Goal: Transaction & Acquisition: Purchase product/service

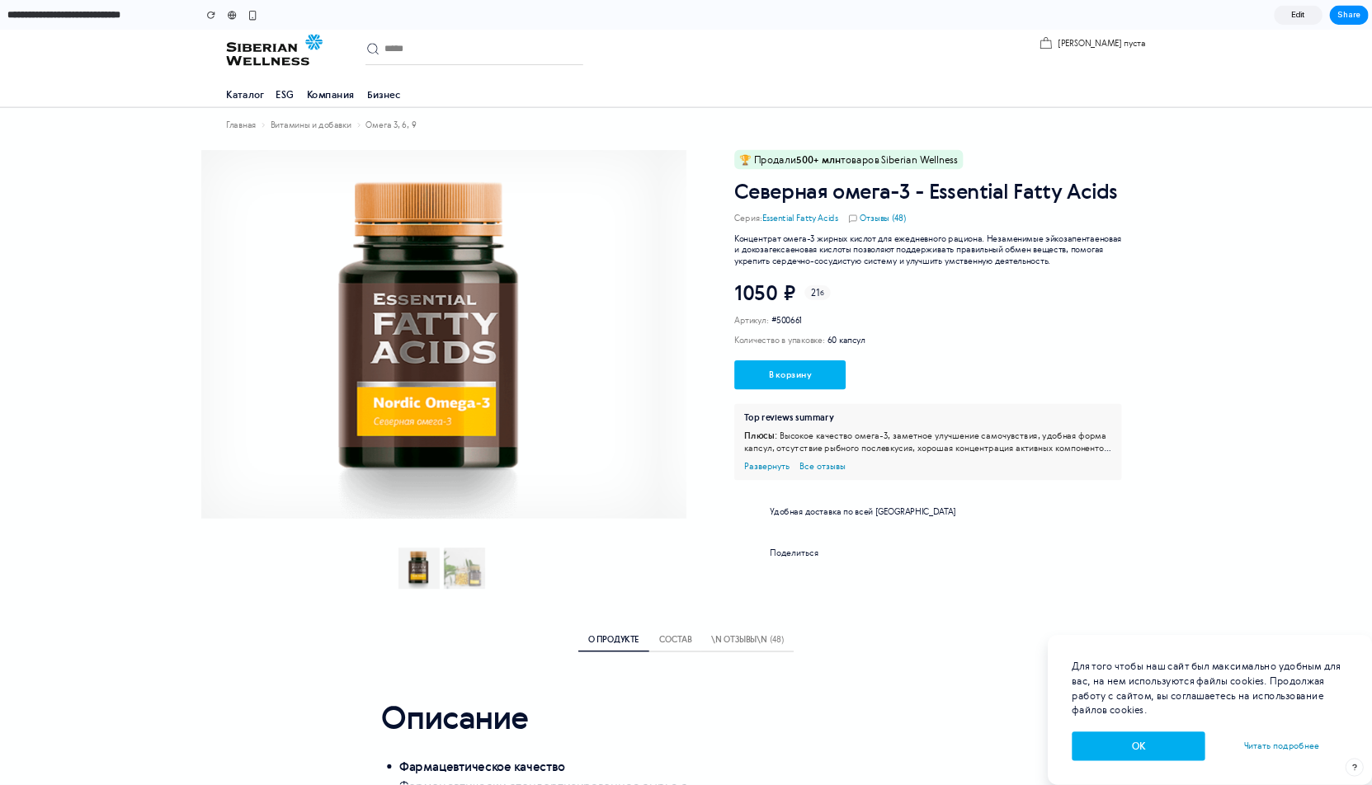
scroll to position [54, 0]
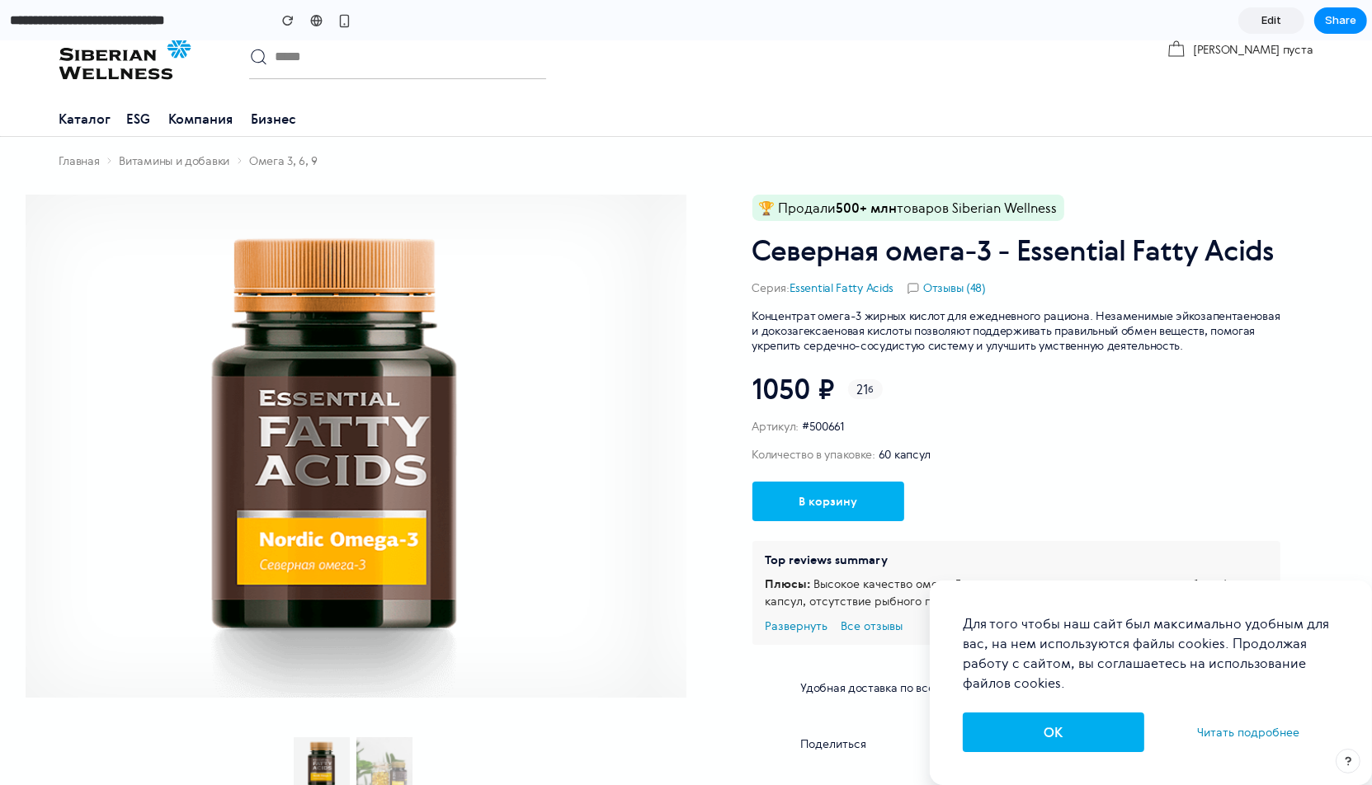
click at [1040, 741] on button "OK" at bounding box center [1053, 733] width 181 height 40
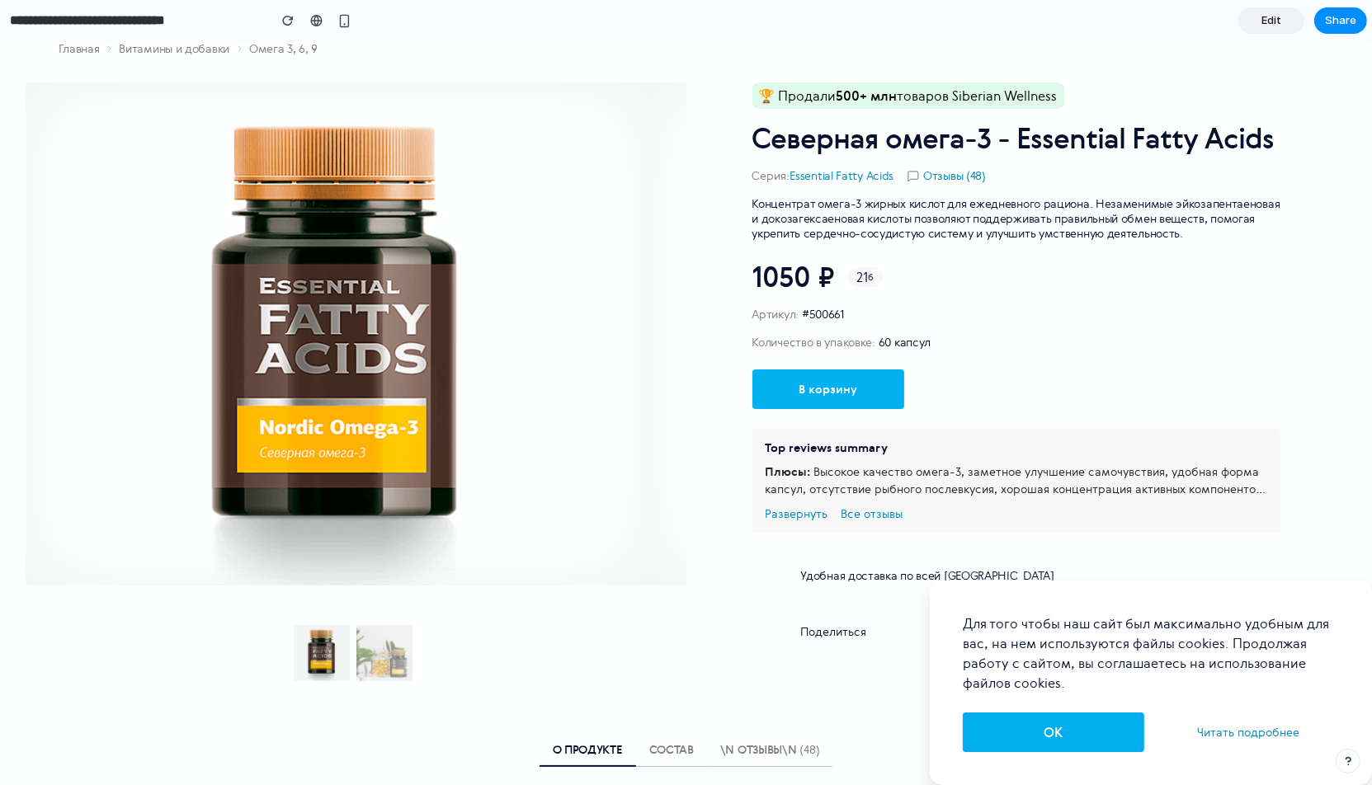
scroll to position [168, 0]
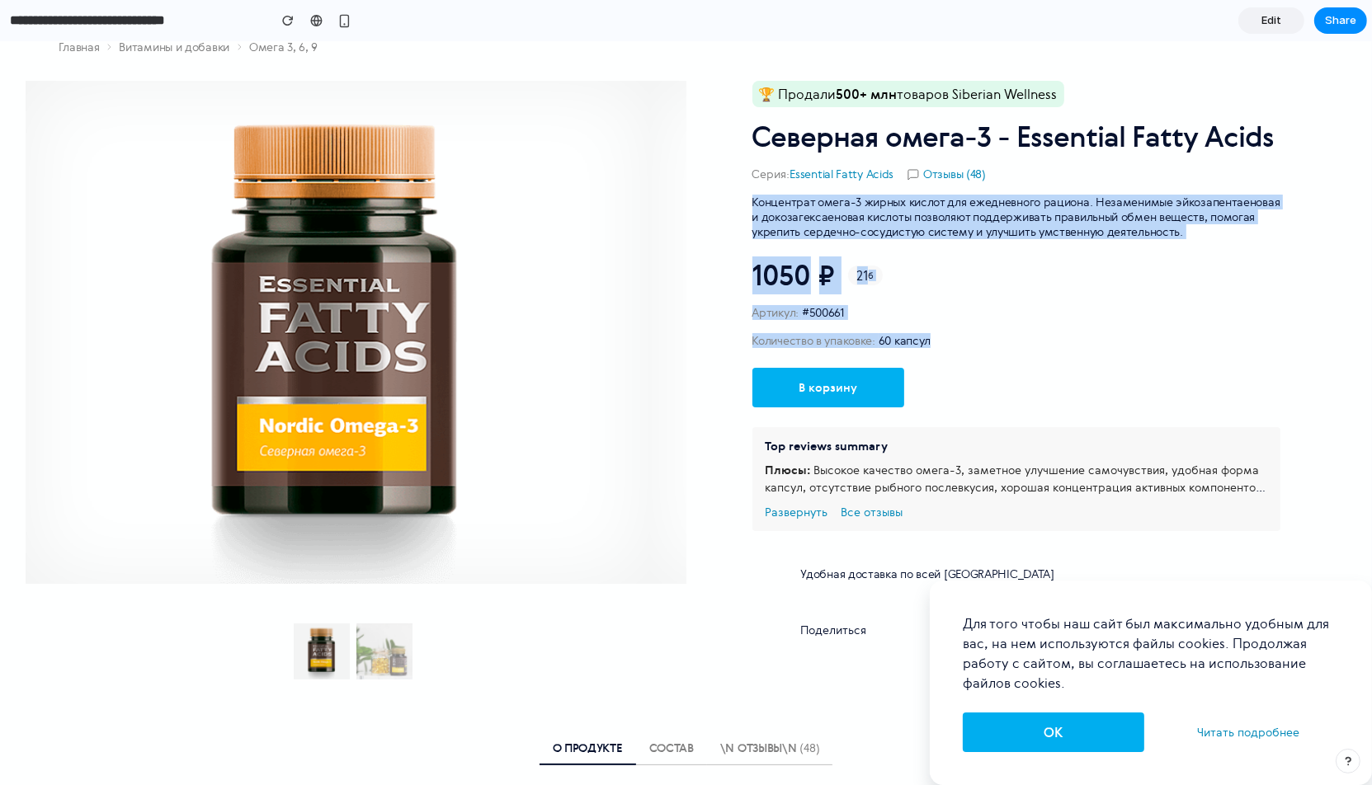
drag, startPoint x: 751, startPoint y: 130, endPoint x: 1079, endPoint y: 403, distance: 426.9
click at [1079, 404] on div "🏆 Продали 500+ млн товаров Siberian Wellness Северная омега-3 - Essential Fatty…" at bounding box center [1016, 380] width 660 height 599
click at [1079, 403] on div "В корзину" at bounding box center [950, 391] width 396 height 46
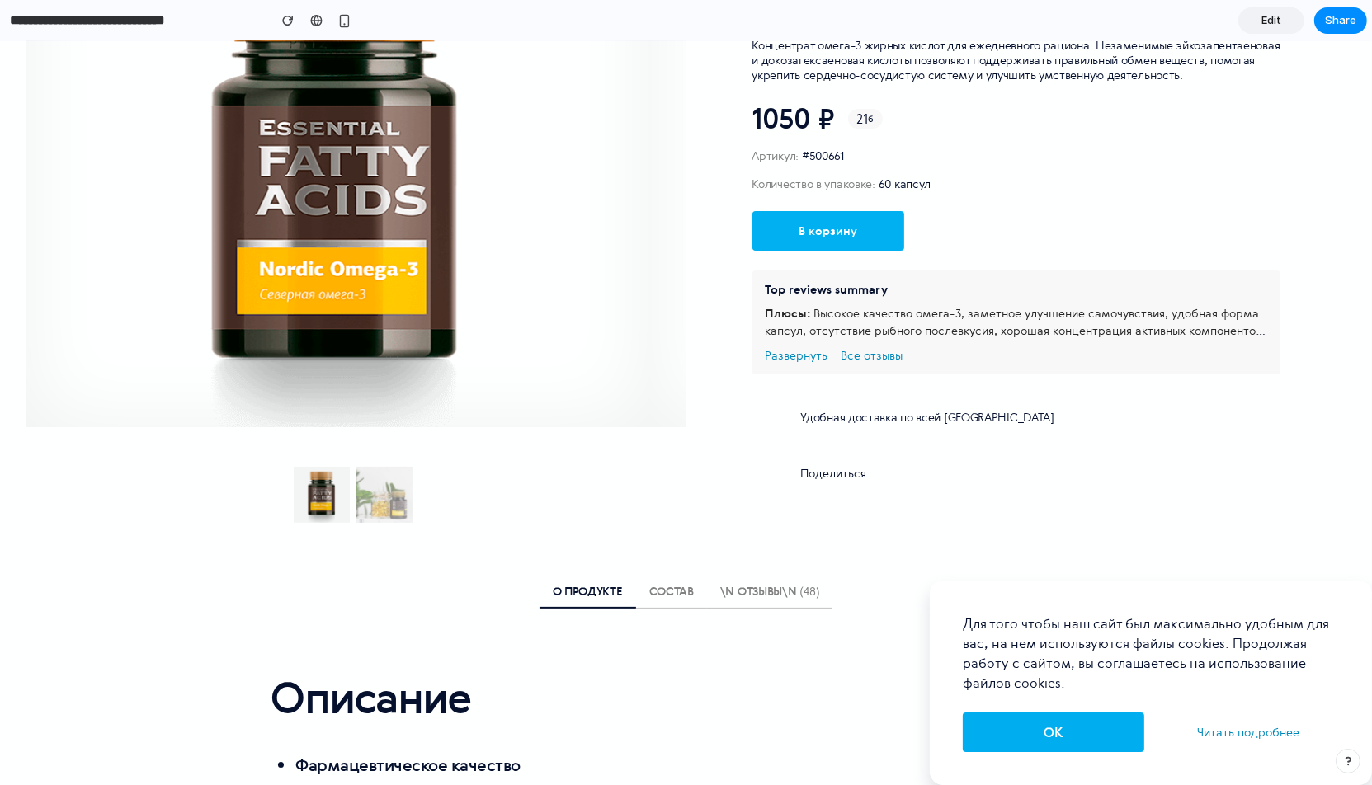
scroll to position [350, 0]
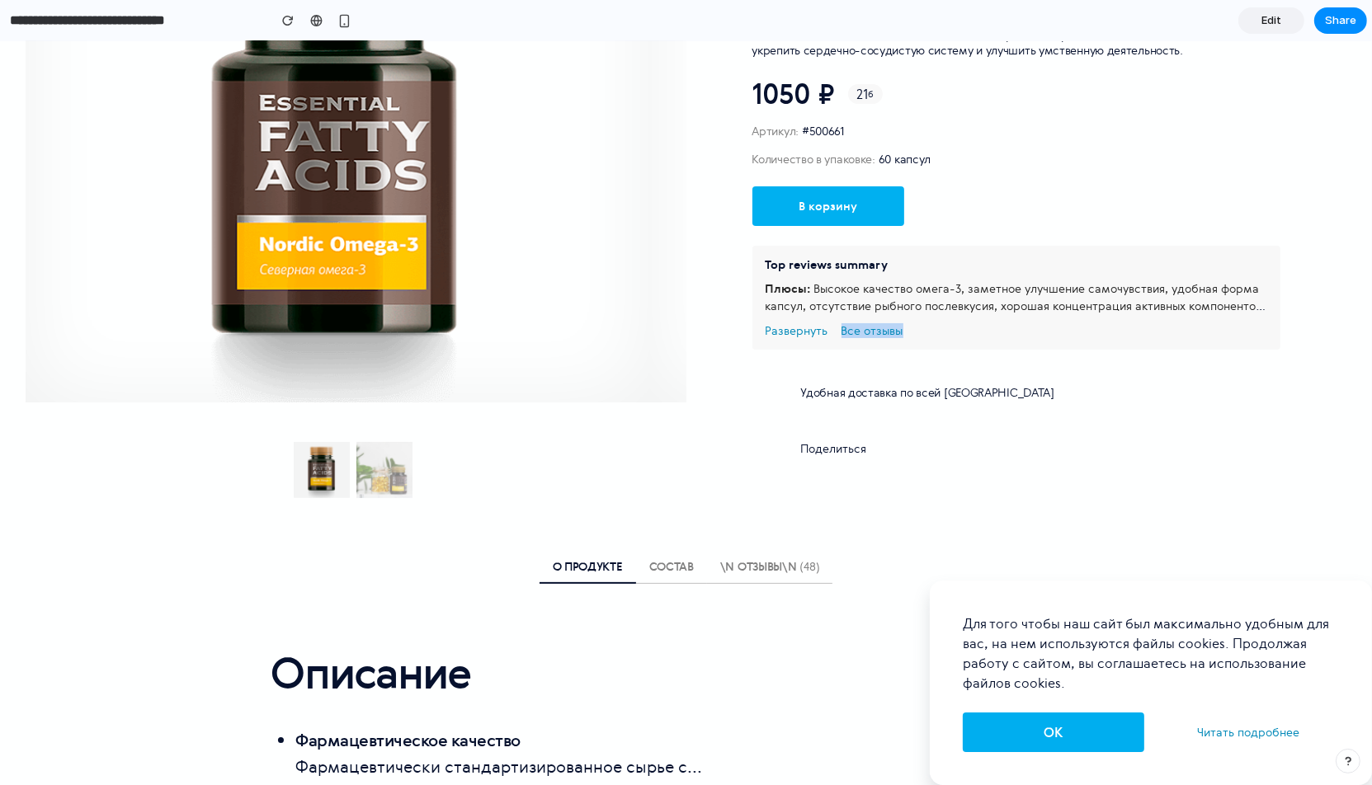
drag, startPoint x: 827, startPoint y: 237, endPoint x: 1307, endPoint y: 376, distance: 499.9
click at [1308, 376] on div "🏆 Продали 500+ млн товаров Siberian Wellness Северная омега-3 - Essential Fatty…" at bounding box center [1016, 198] width 660 height 599
click at [1307, 376] on div "🏆 Продали 500+ млн товаров Siberian Wellness Северная омега-3 - Essential Fatty…" at bounding box center [1016, 198] width 660 height 599
click at [1269, 337] on div "Top reviews summary Плюсы: Высокое качество омега-3, заметное улучшение самочув…" at bounding box center [1016, 298] width 528 height 104
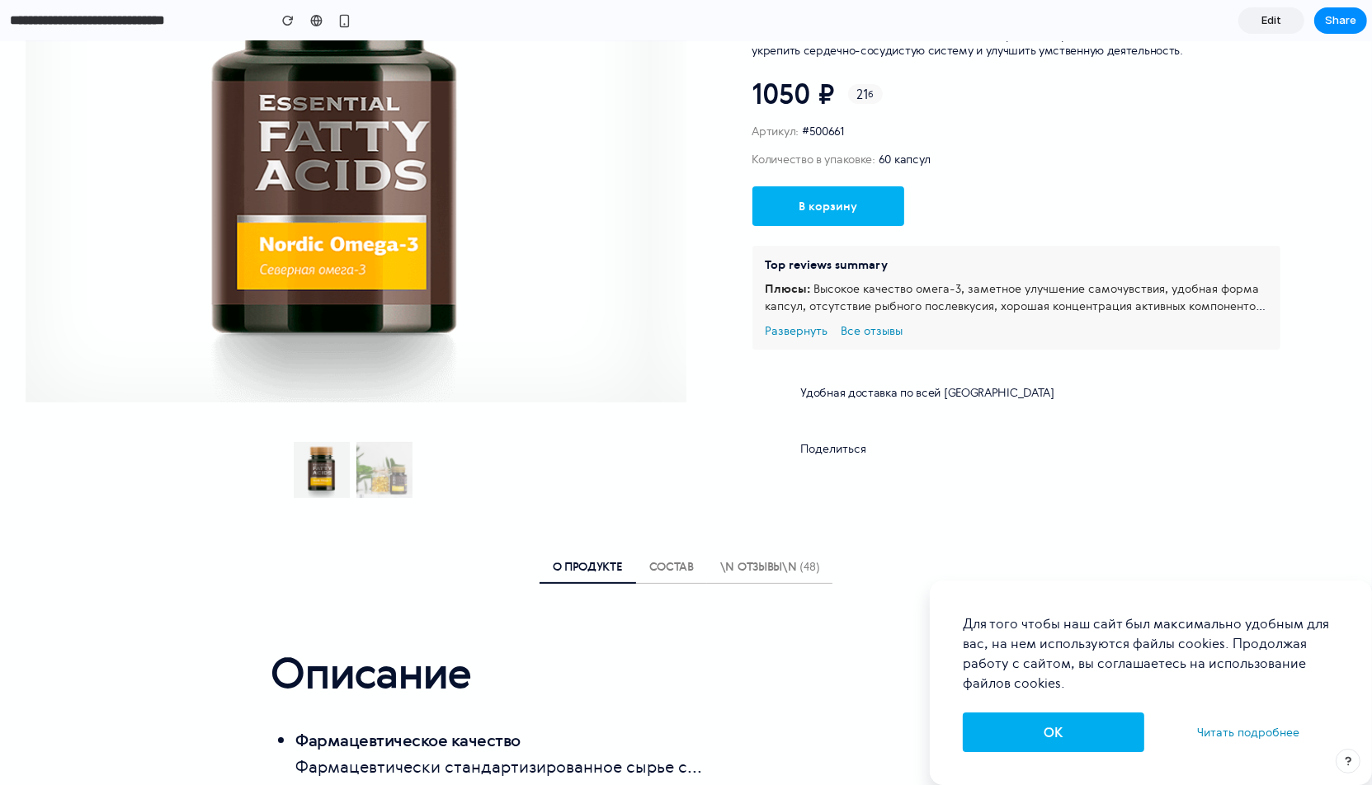
click at [1269, 337] on div "Top reviews summary Плюсы: Высокое качество омега-3, заметное улучшение самочув…" at bounding box center [1016, 298] width 528 height 104
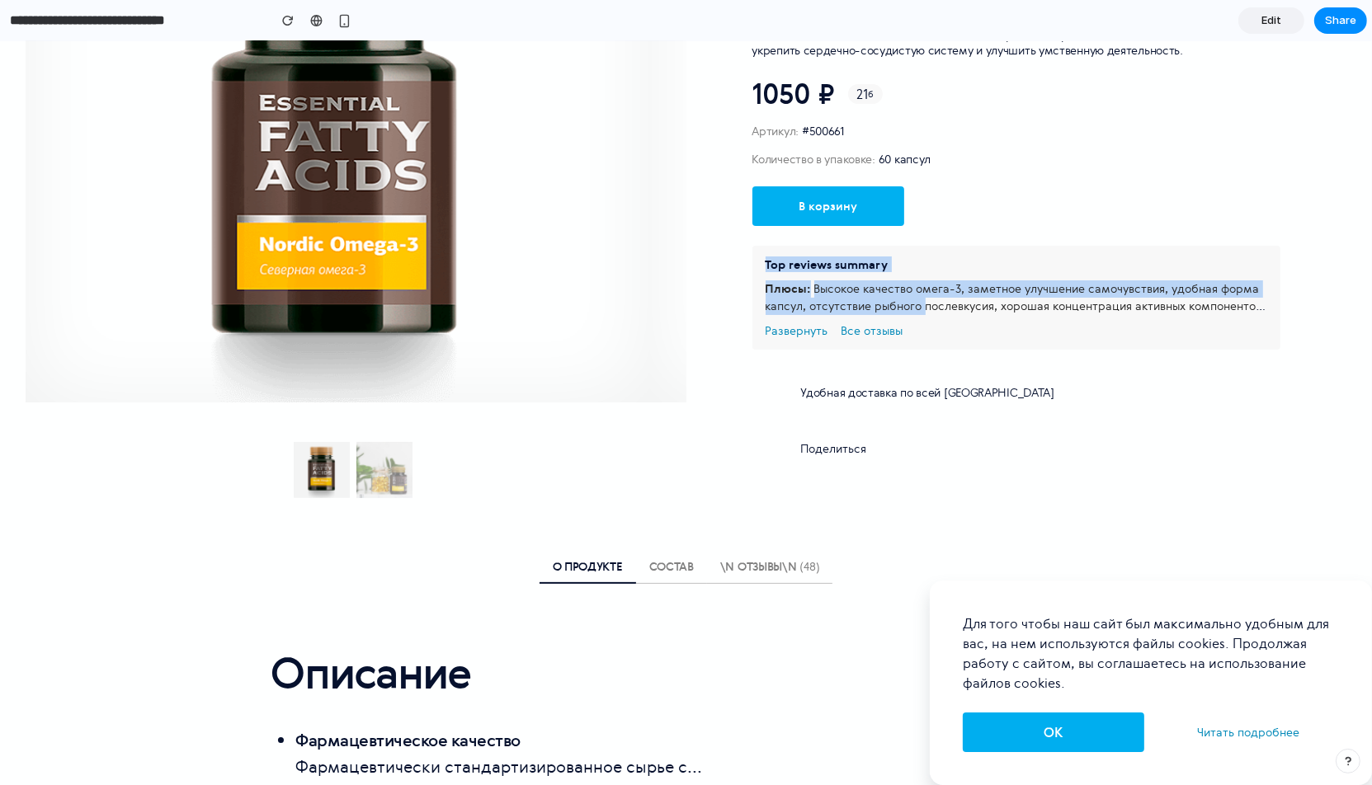
drag, startPoint x: 764, startPoint y: 265, endPoint x: 926, endPoint y: 311, distance: 168.9
click at [926, 311] on div "Top reviews summary Плюсы: Высокое качество омега-3, заметное улучшение самочув…" at bounding box center [1016, 298] width 528 height 104
click at [926, 311] on span "Высокое качество омега-3, заметное улучшение самочувствия, удобная форма капсул…" at bounding box center [1015, 297] width 501 height 33
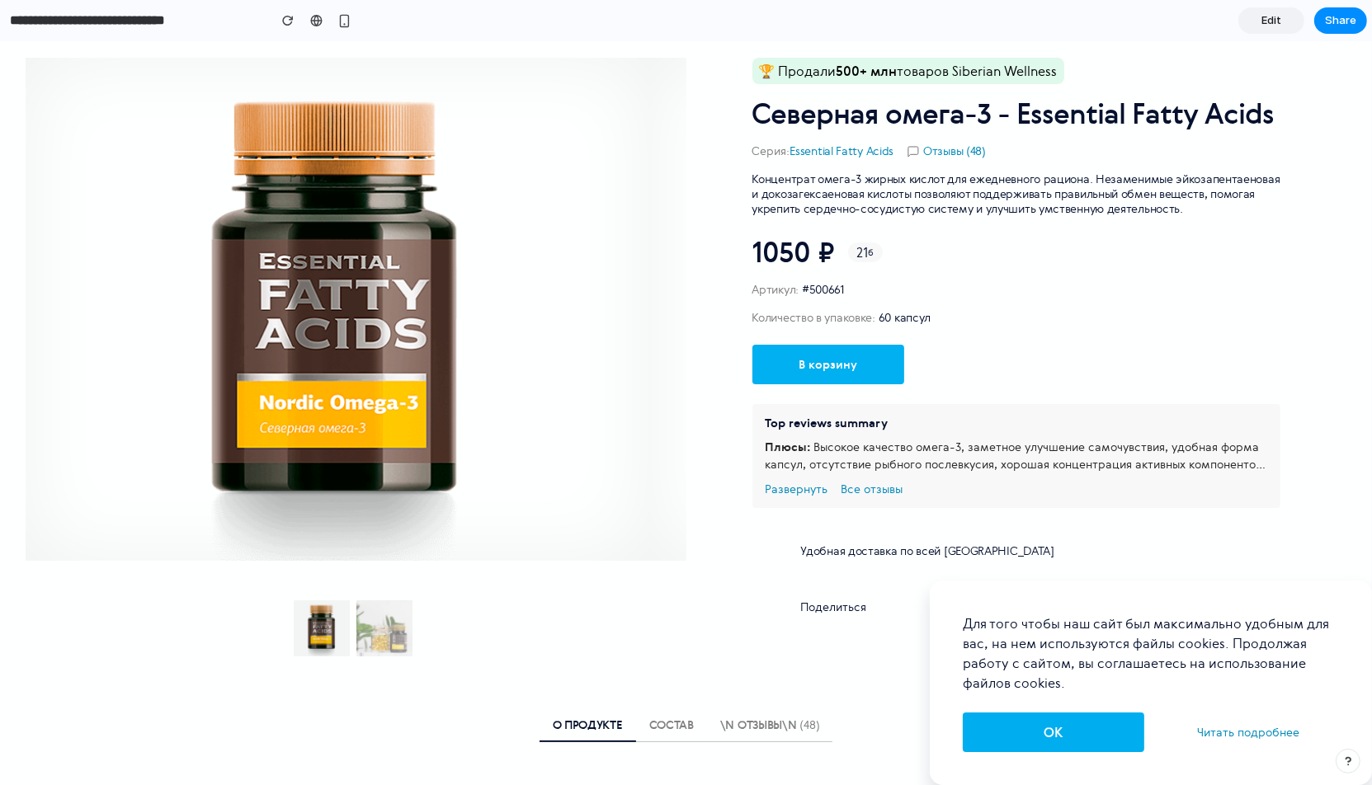
scroll to position [184, 0]
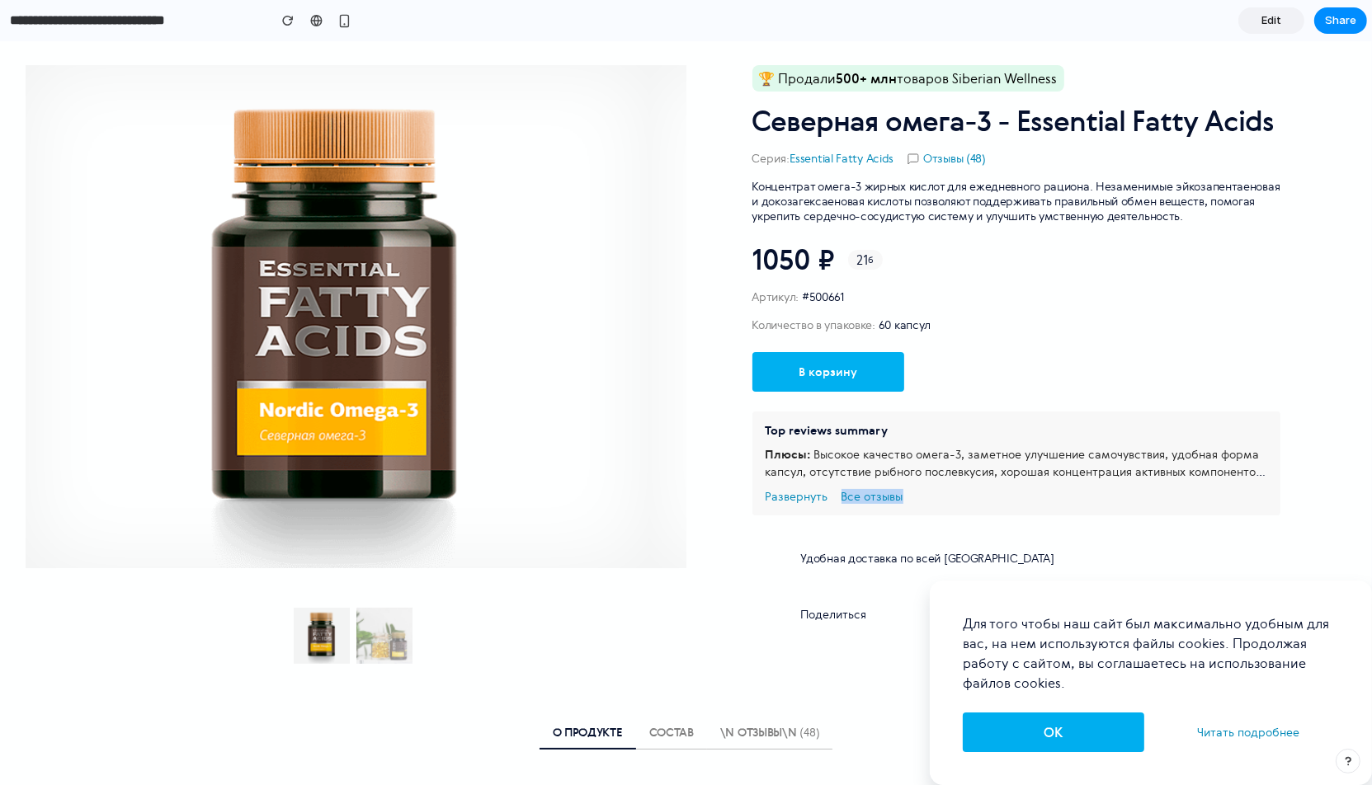
drag, startPoint x: 749, startPoint y: 420, endPoint x: 1235, endPoint y: 527, distance: 497.6
click at [1235, 527] on div "🏆 Продали 500+ млн товаров Siberian Wellness Северная омега-3 - Essential Fatty…" at bounding box center [1016, 364] width 660 height 599
click at [968, 355] on div "В корзину" at bounding box center [950, 375] width 396 height 46
drag, startPoint x: 768, startPoint y: 455, endPoint x: 877, endPoint y: 539, distance: 137.1
click at [879, 481] on div "Плюсы: Высокое качество омега-3, заметное улучшение самочувствия, удобная форма…" at bounding box center [1016, 463] width 502 height 35
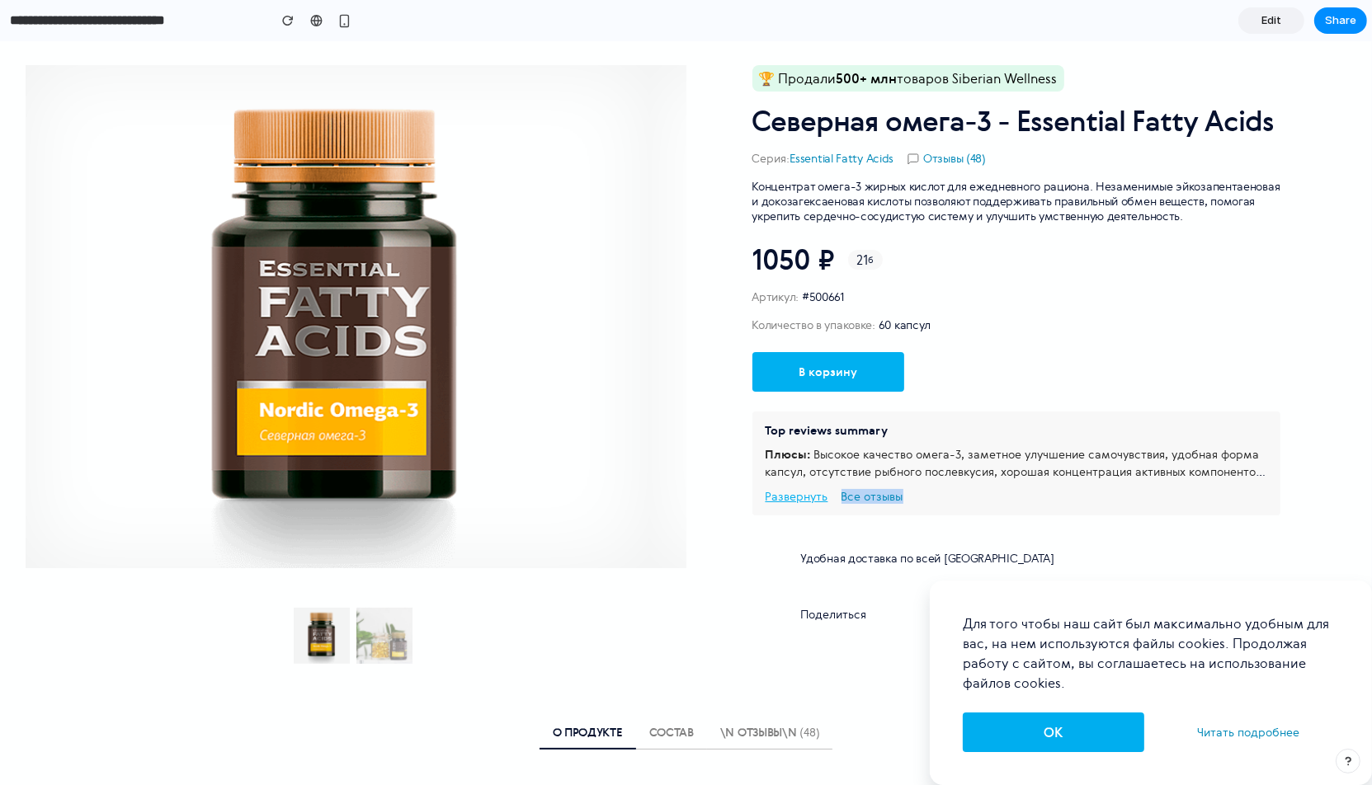
click at [800, 498] on button "Развернуть" at bounding box center [796, 497] width 63 height 12
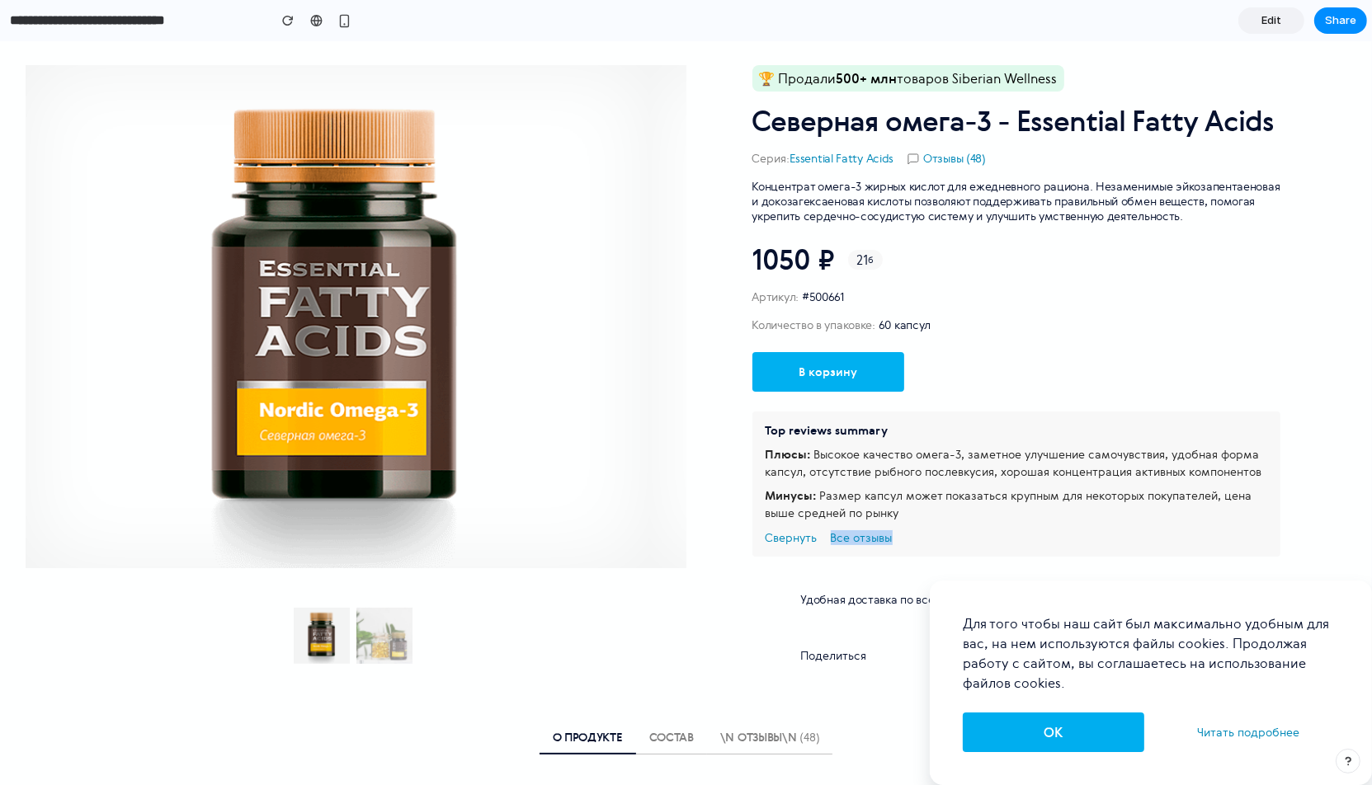
click at [846, 484] on div "Плюсы: Высокое качество омега-3, заметное улучшение самочувствия, удобная форма…" at bounding box center [1016, 484] width 502 height 76
